Goal: Information Seeking & Learning: Learn about a topic

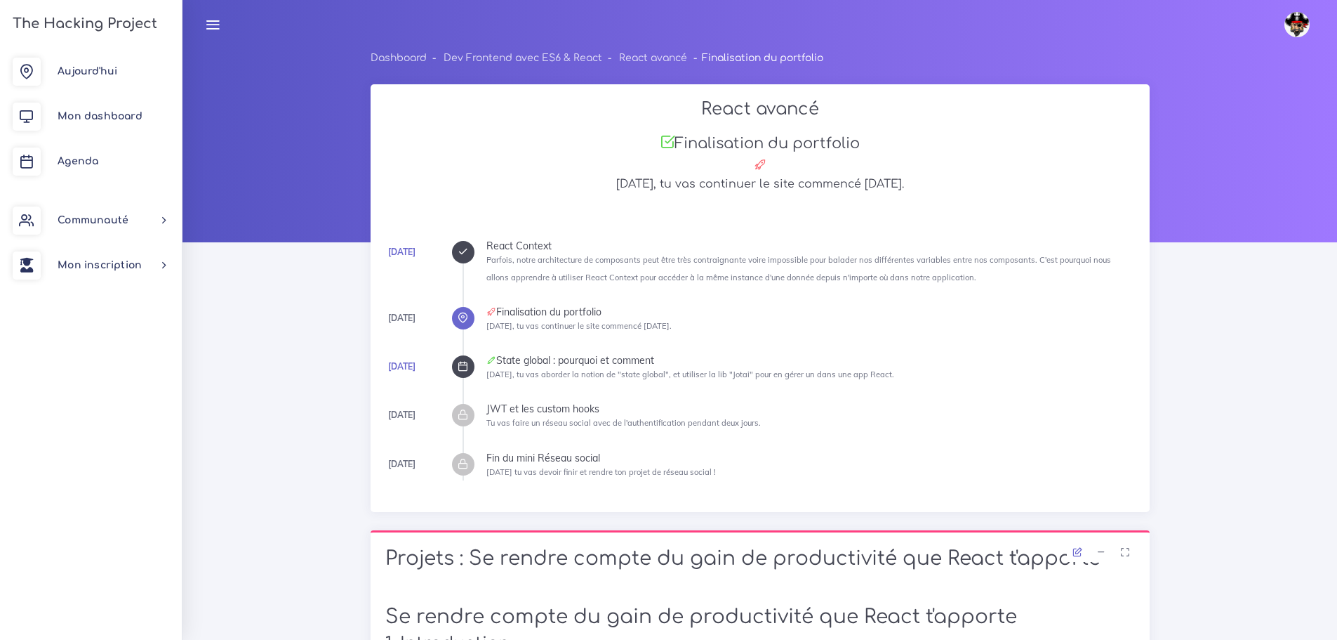
click at [458, 364] on icon at bounding box center [463, 366] width 11 height 11
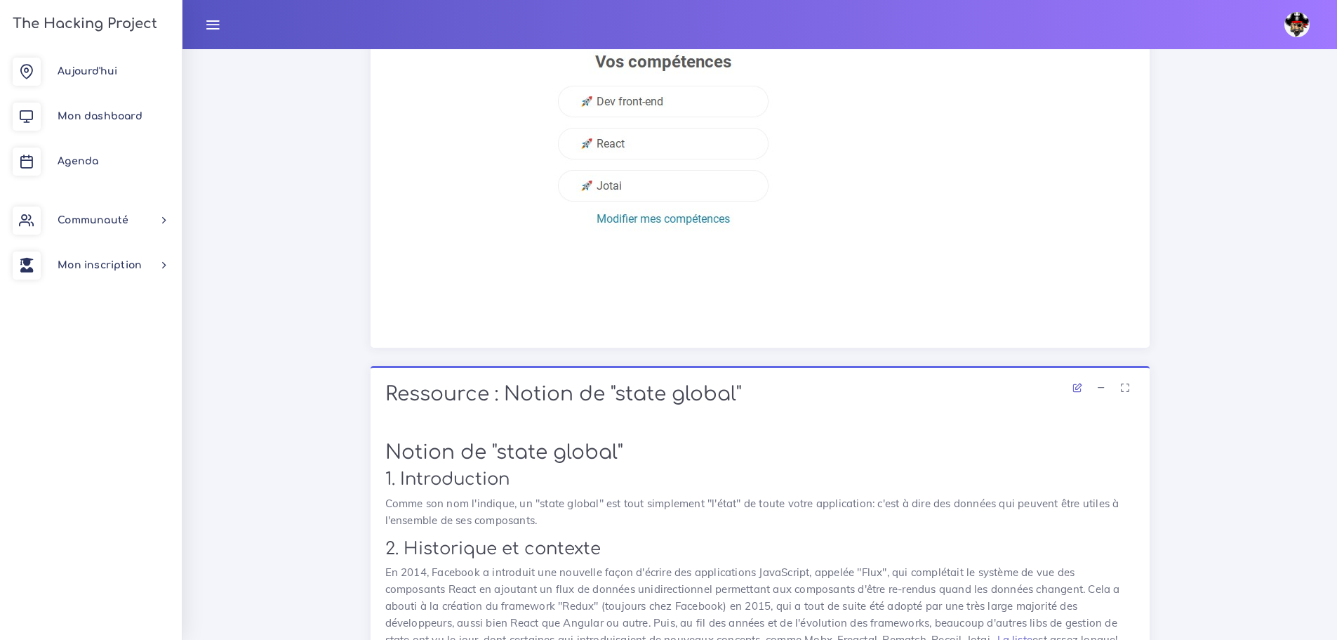
scroll to position [4282, 0]
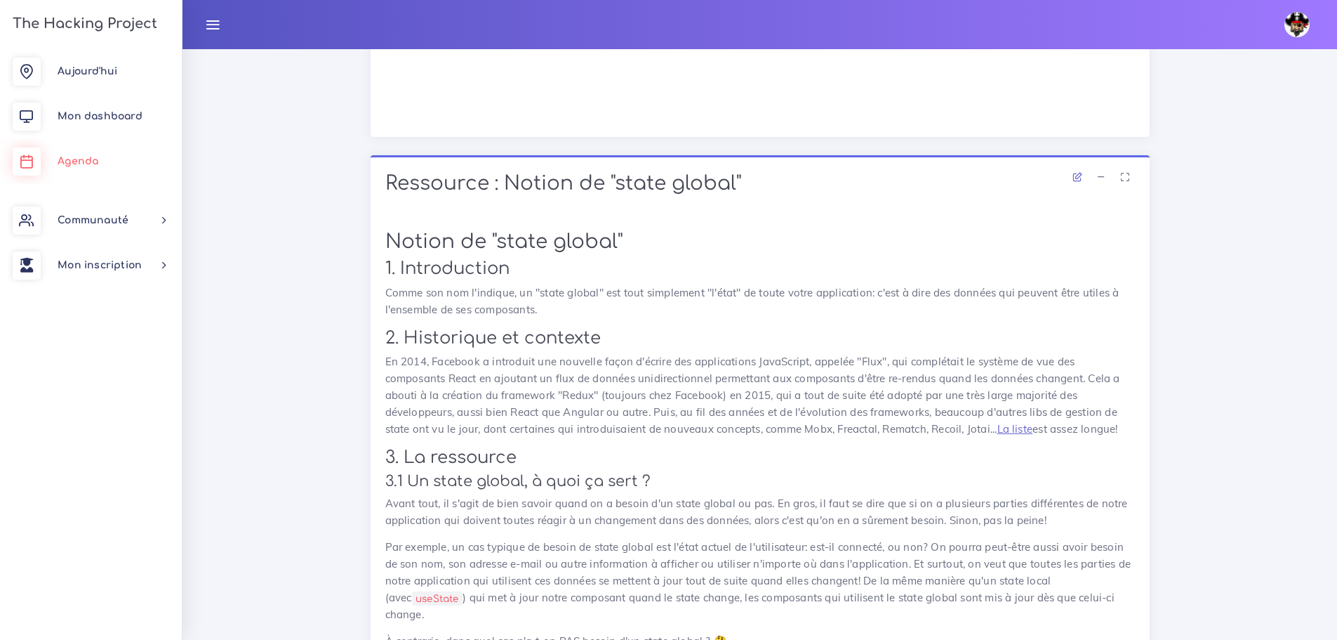
click at [77, 164] on span "Agenda" at bounding box center [78, 161] width 41 height 11
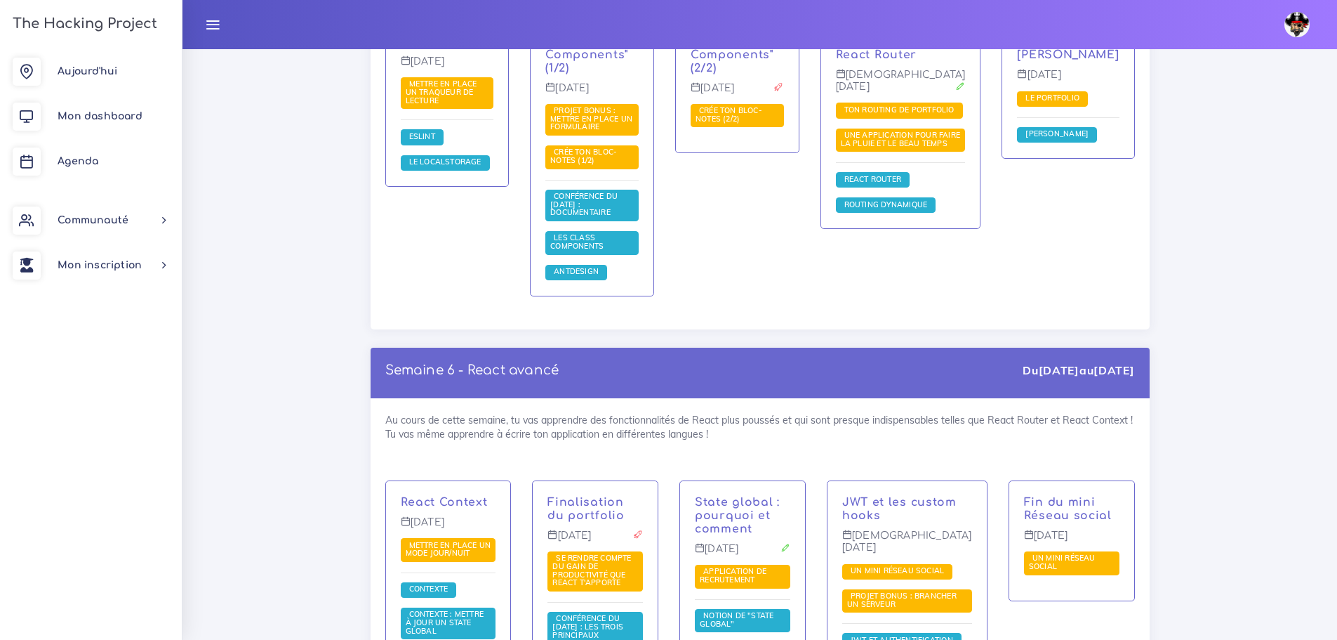
scroll to position [10109, 0]
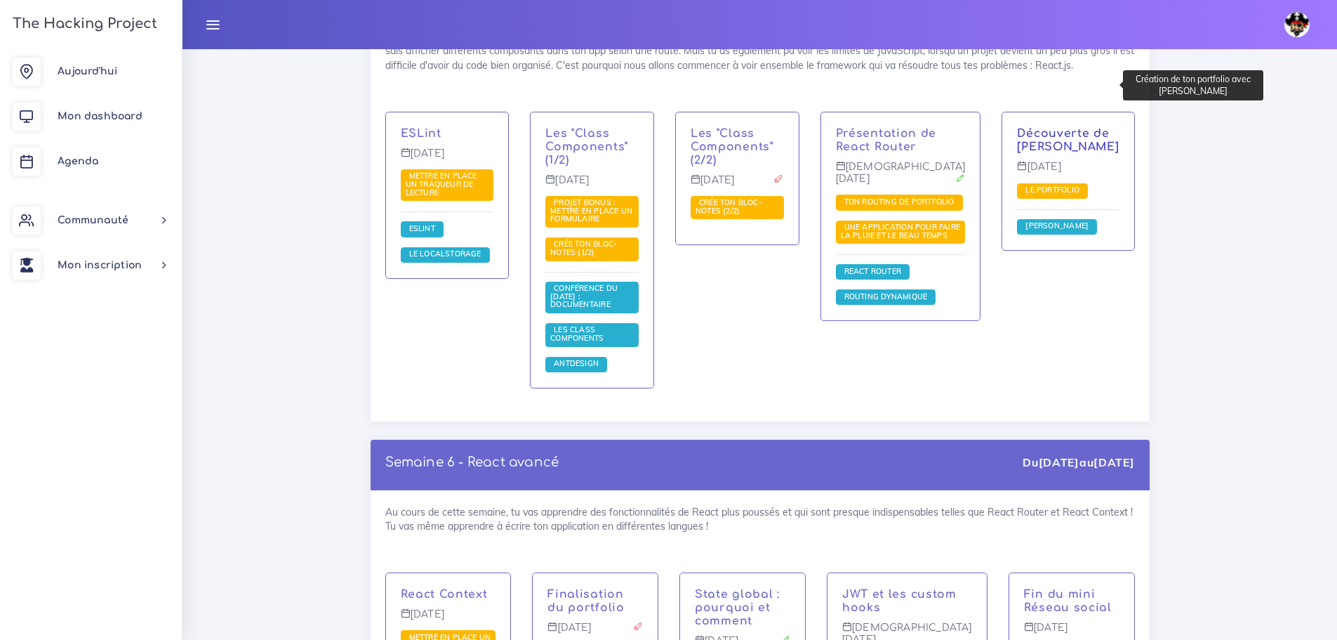
click at [1042, 127] on link "Découverte de [PERSON_NAME]" at bounding box center [1068, 140] width 102 height 26
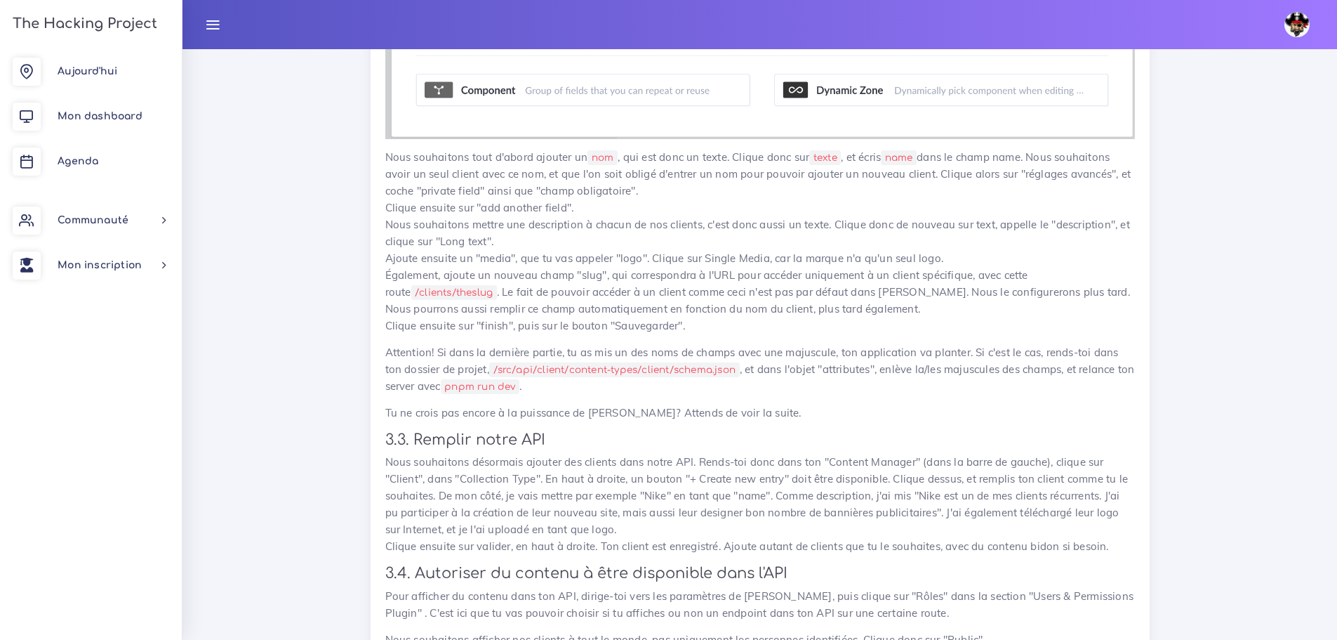
scroll to position [3510, 0]
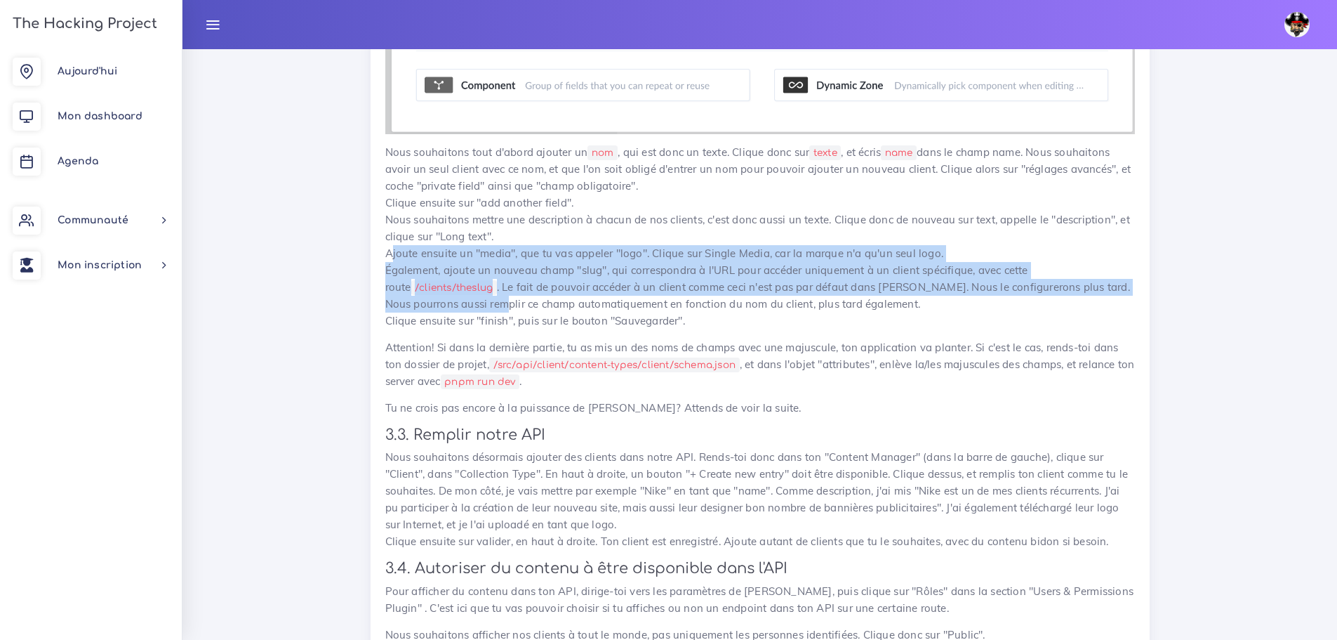
drag, startPoint x: 382, startPoint y: 214, endPoint x: 434, endPoint y: 252, distance: 64.3
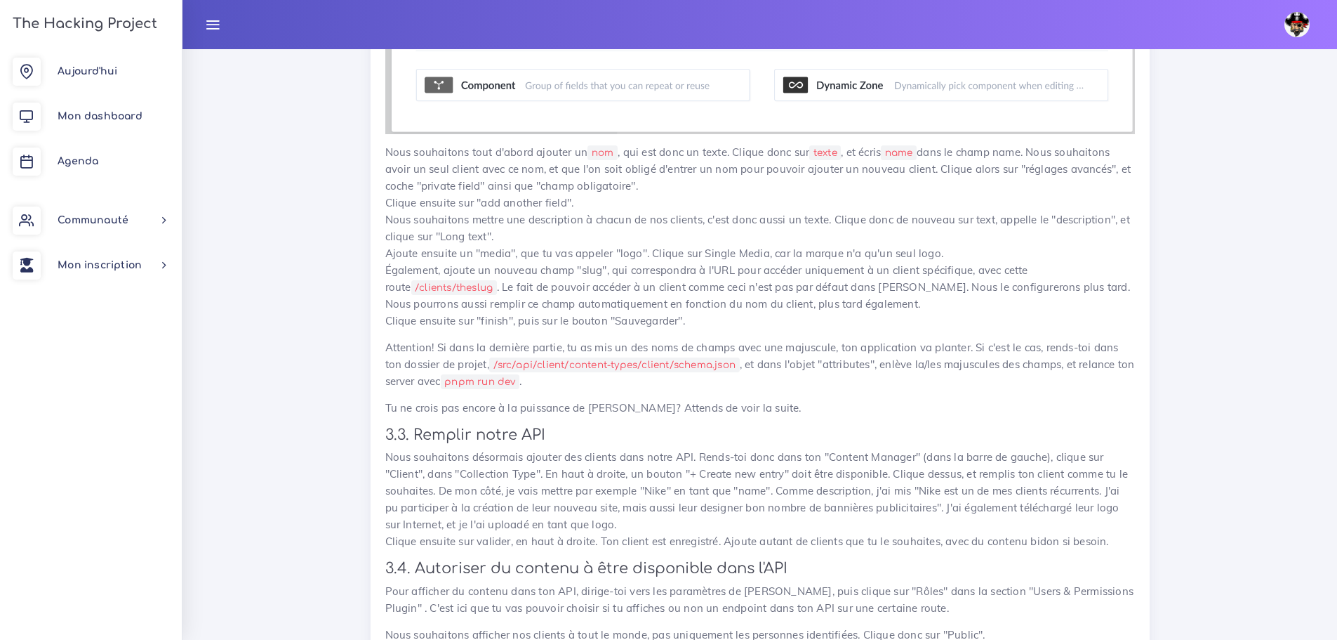
drag, startPoint x: 381, startPoint y: 234, endPoint x: 698, endPoint y: 291, distance: 321.5
copy p "Également, ajoute un nouveau champ "slug", qui correspondra à l'URL pour accéde…"
click at [720, 276] on p "Nous souhaitons tout d'abord ajouter un nom , qui est donc un texte. Clique don…" at bounding box center [760, 236] width 750 height 185
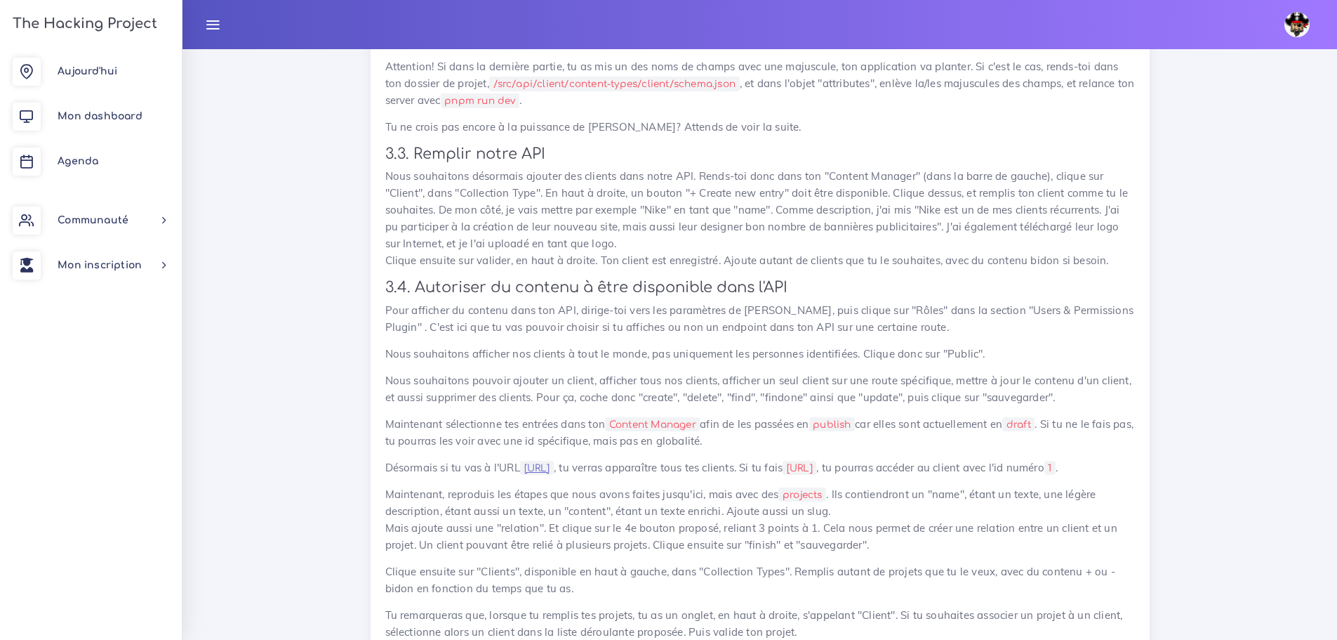
scroll to position [3861, 0]
